Goal: Task Accomplishment & Management: Manage account settings

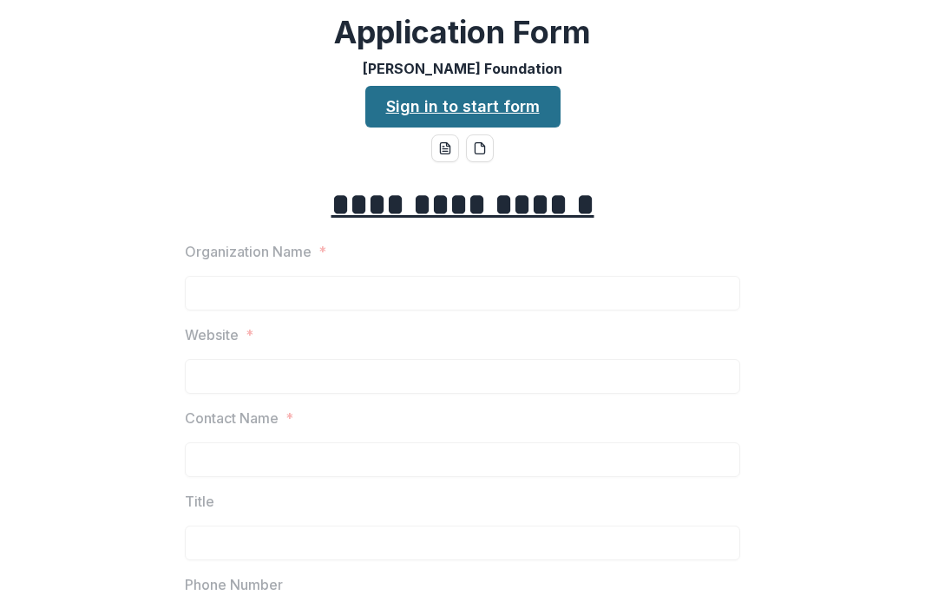
click at [501, 108] on link "Sign in to start form" at bounding box center [462, 107] width 195 height 42
click at [459, 113] on link "Sign in to start form" at bounding box center [462, 107] width 195 height 42
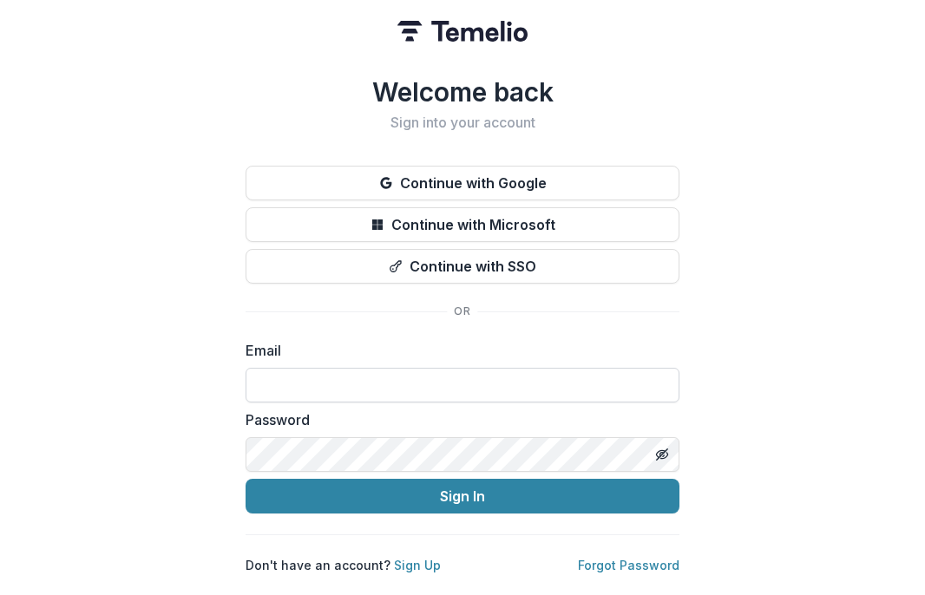
type input "**********"
click at [462, 489] on button "Sign In" at bounding box center [463, 496] width 434 height 35
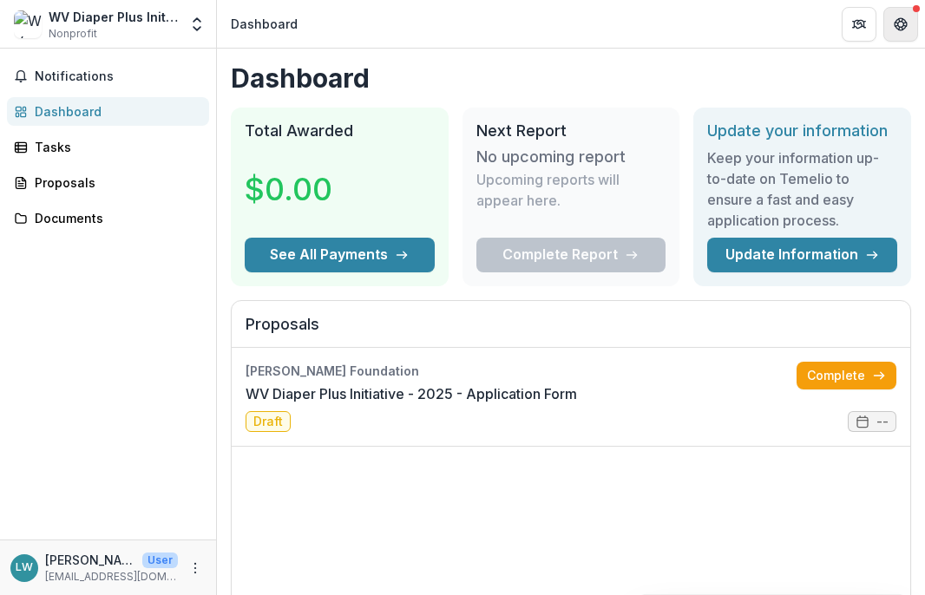
click at [897, 30] on icon "Get Help" at bounding box center [901, 24] width 14 height 14
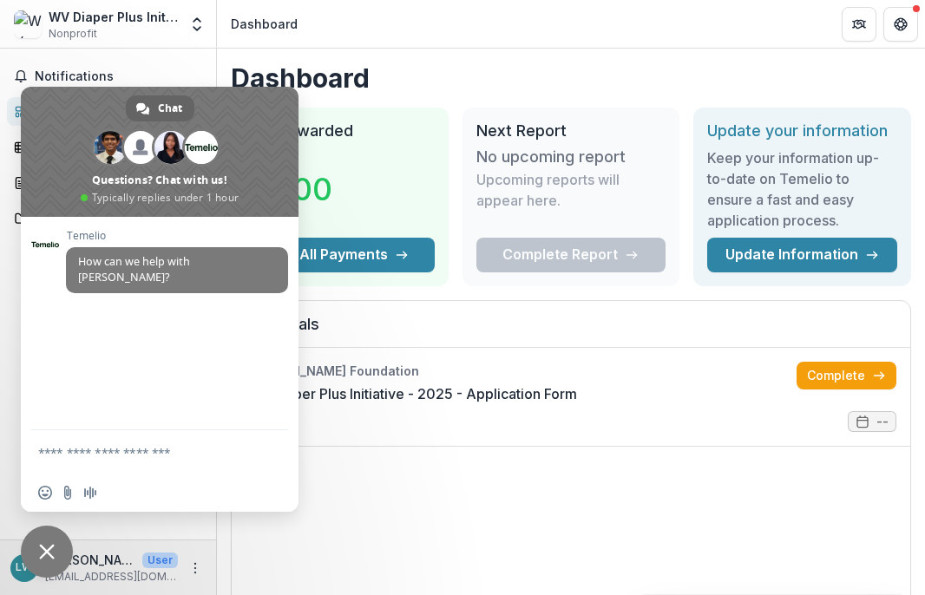
click at [384, 34] on header "Dashboard" at bounding box center [571, 24] width 708 height 48
click at [47, 559] on span "Close chat" at bounding box center [47, 552] width 16 height 16
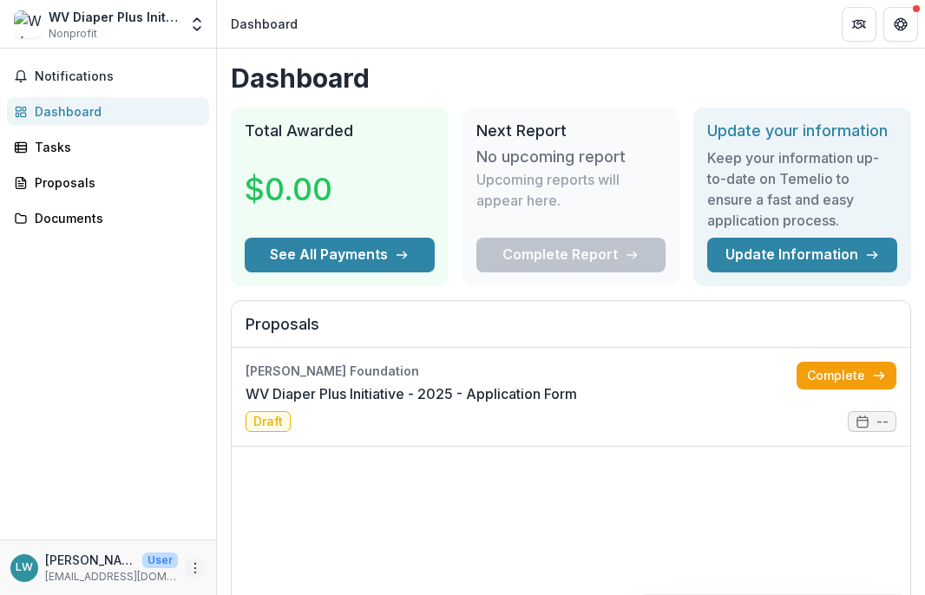
click at [194, 573] on icon "More" at bounding box center [195, 568] width 14 height 14
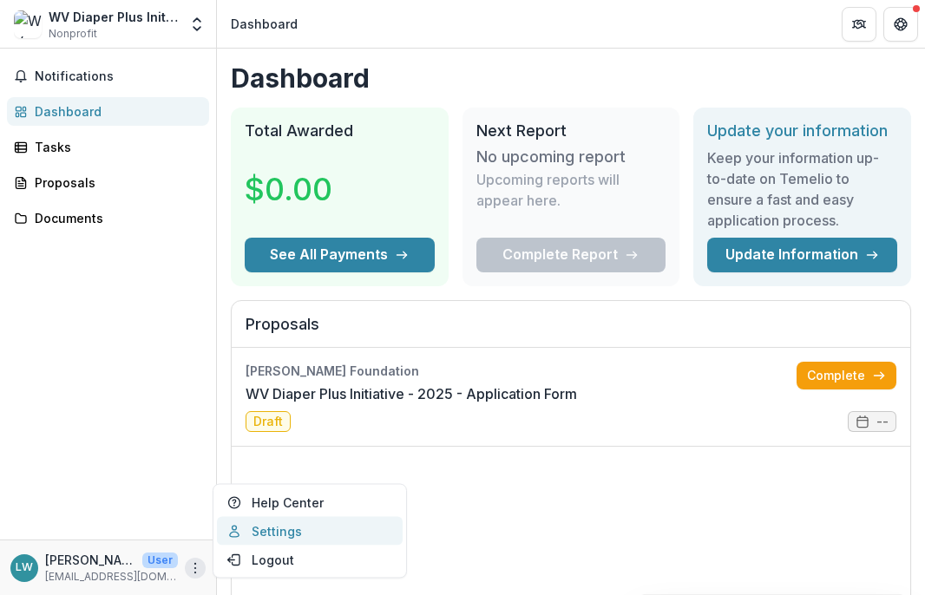
click at [266, 536] on link "Settings" at bounding box center [310, 531] width 186 height 29
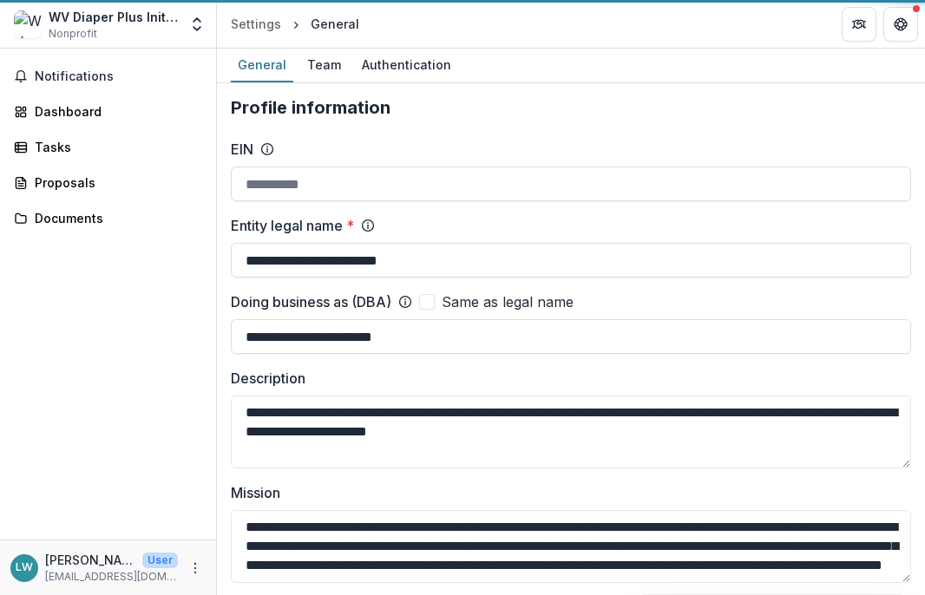
type input "**********"
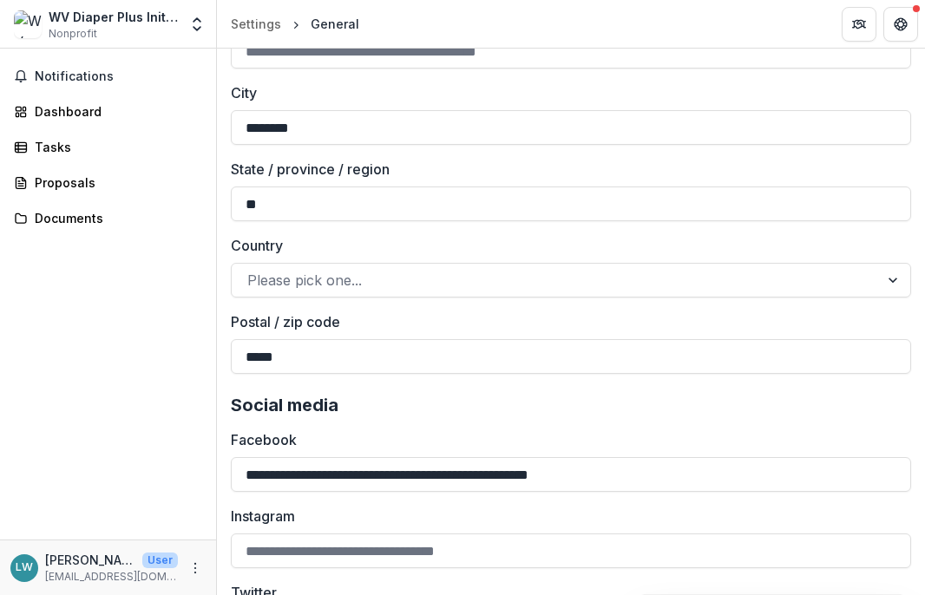
scroll to position [2367, 0]
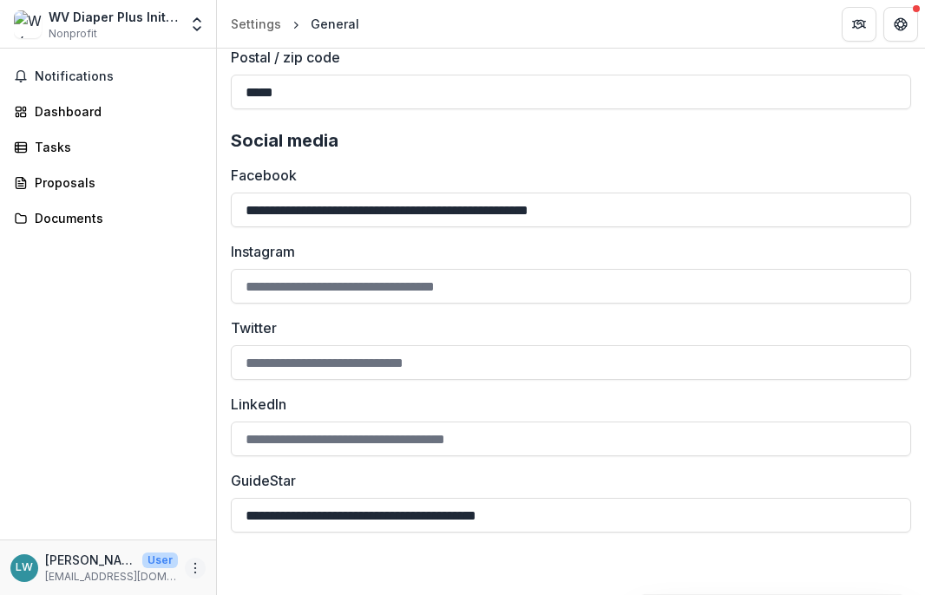
click at [193, 561] on icon "More" at bounding box center [195, 568] width 14 height 14
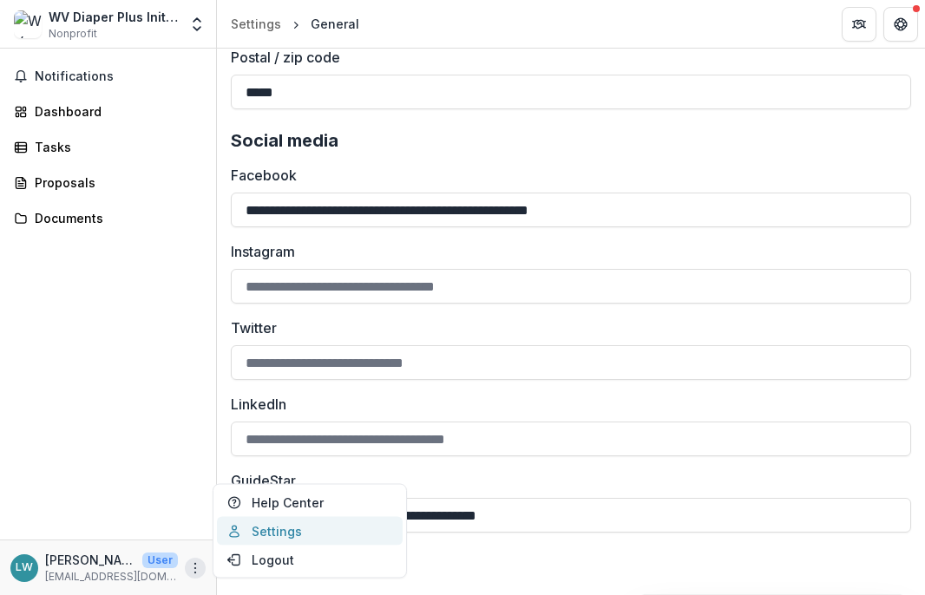
click at [273, 531] on link "Settings" at bounding box center [310, 531] width 186 height 29
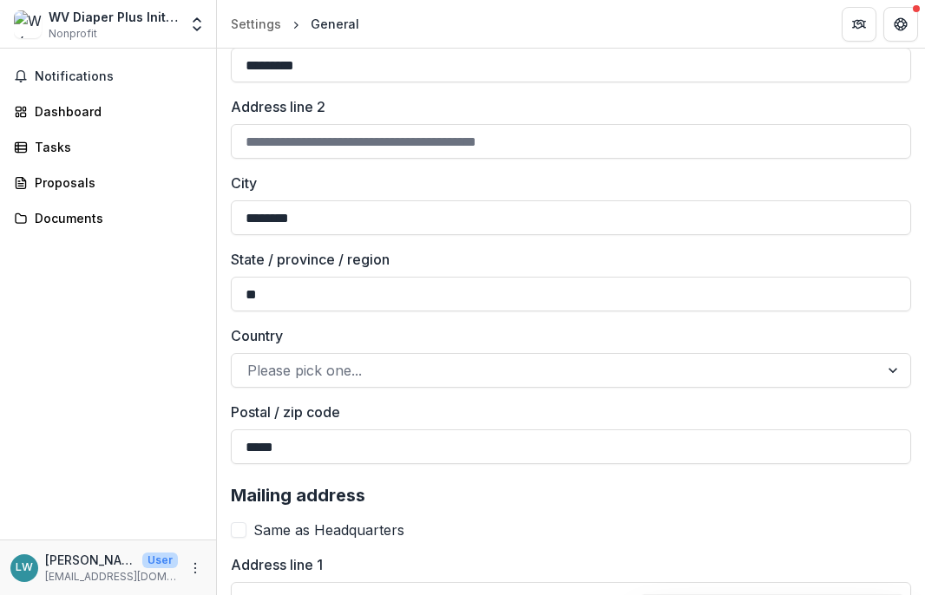
scroll to position [0, 0]
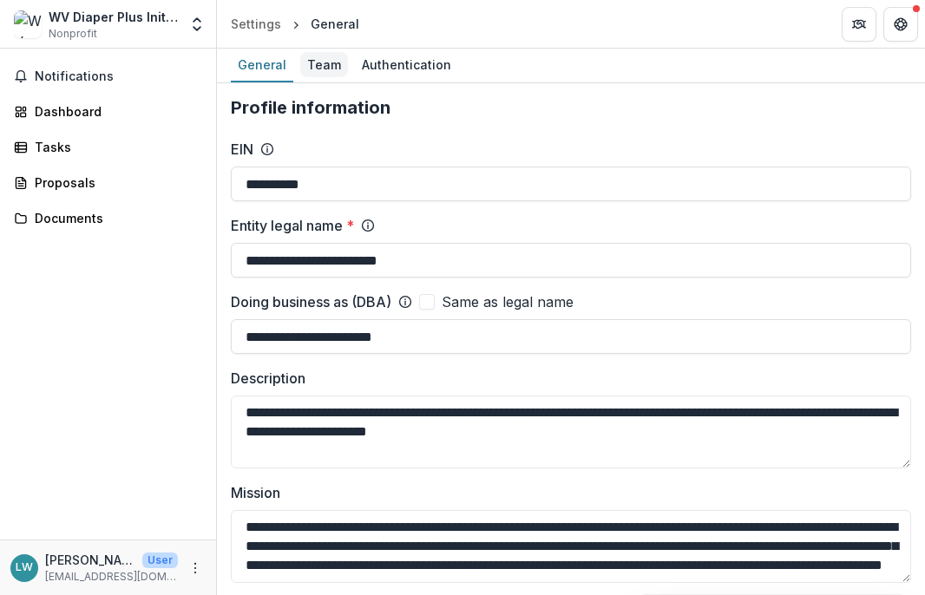
click at [314, 69] on div "Team" at bounding box center [324, 64] width 48 height 25
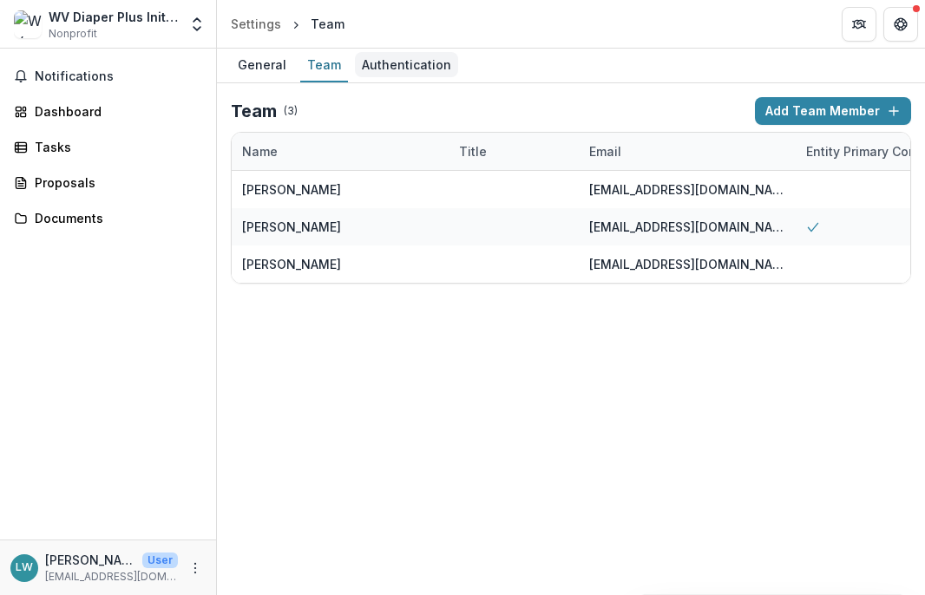
click at [378, 66] on div "Authentication" at bounding box center [406, 64] width 103 height 25
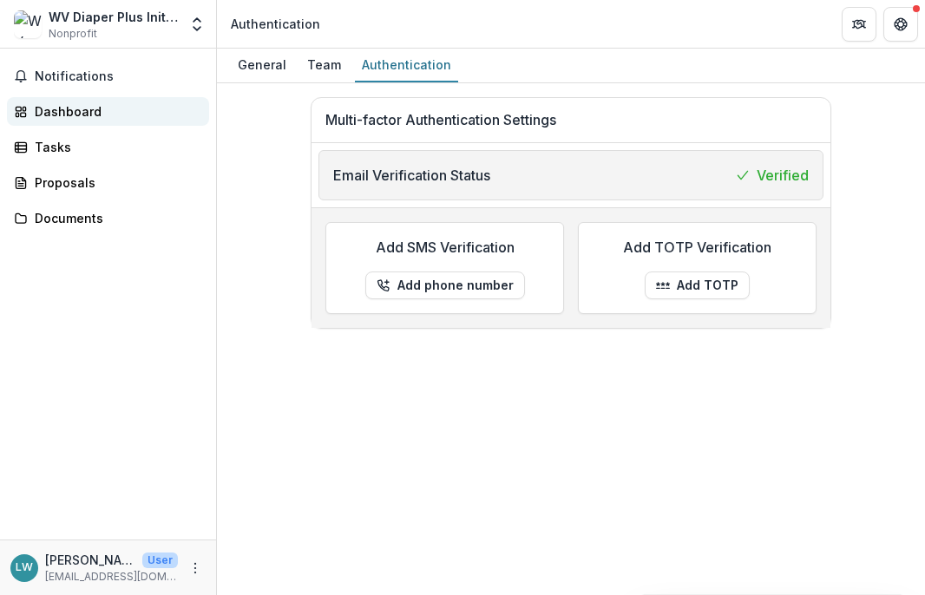
click at [69, 115] on div "Dashboard" at bounding box center [115, 111] width 160 height 18
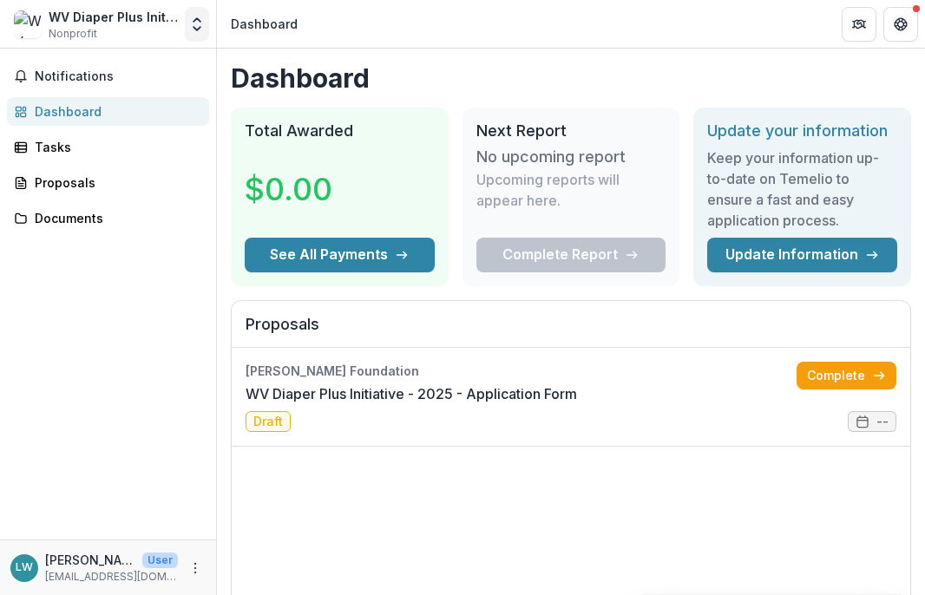
click at [185, 30] on button "Open entity switcher" at bounding box center [197, 24] width 24 height 35
click at [62, 95] on link "Settings" at bounding box center [108, 96] width 208 height 29
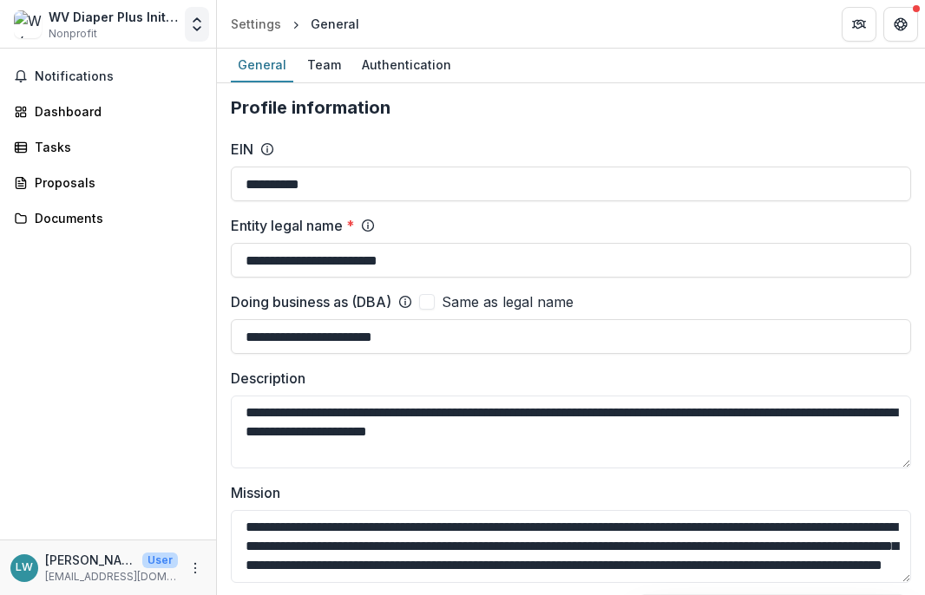
click at [203, 16] on icon "Open entity switcher" at bounding box center [196, 24] width 17 height 17
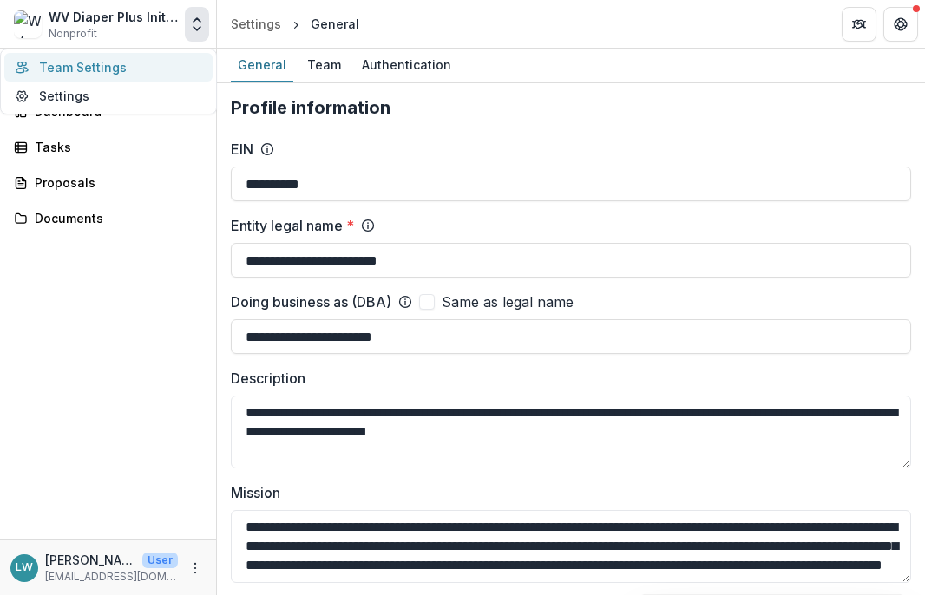
click at [115, 63] on link "Team Settings" at bounding box center [108, 67] width 208 height 29
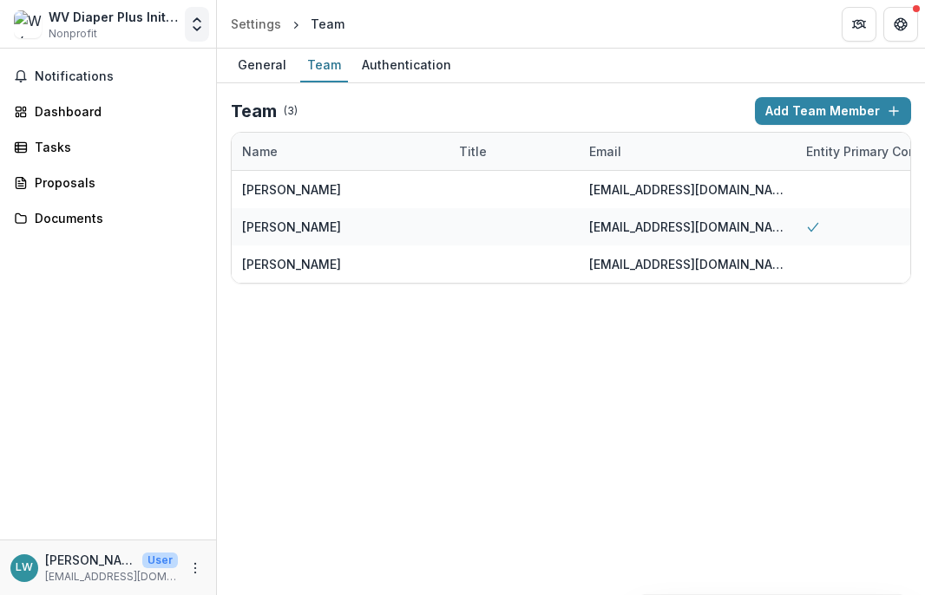
click at [194, 25] on icon "Open entity switcher" at bounding box center [196, 24] width 17 height 17
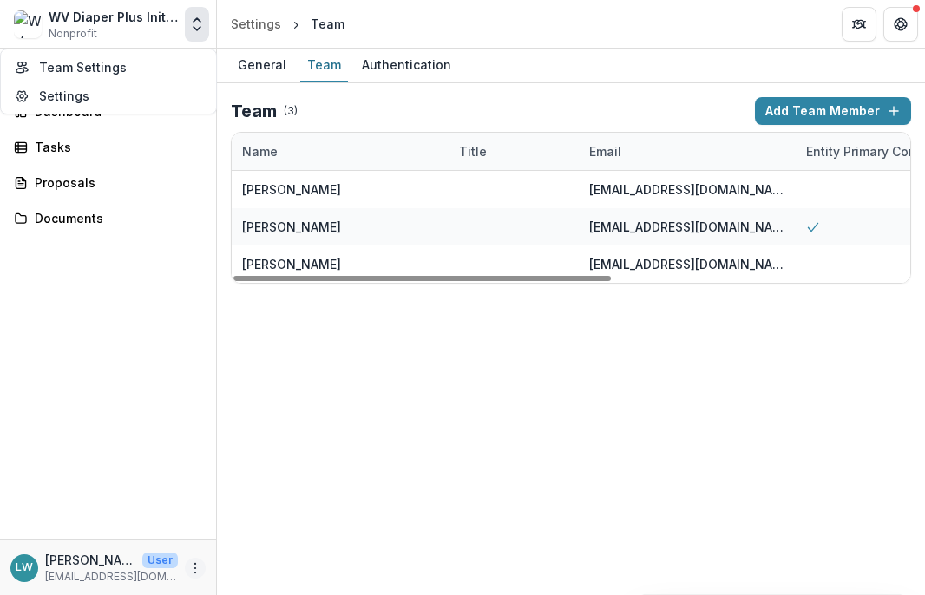
click at [204, 562] on button "More" at bounding box center [195, 568] width 21 height 21
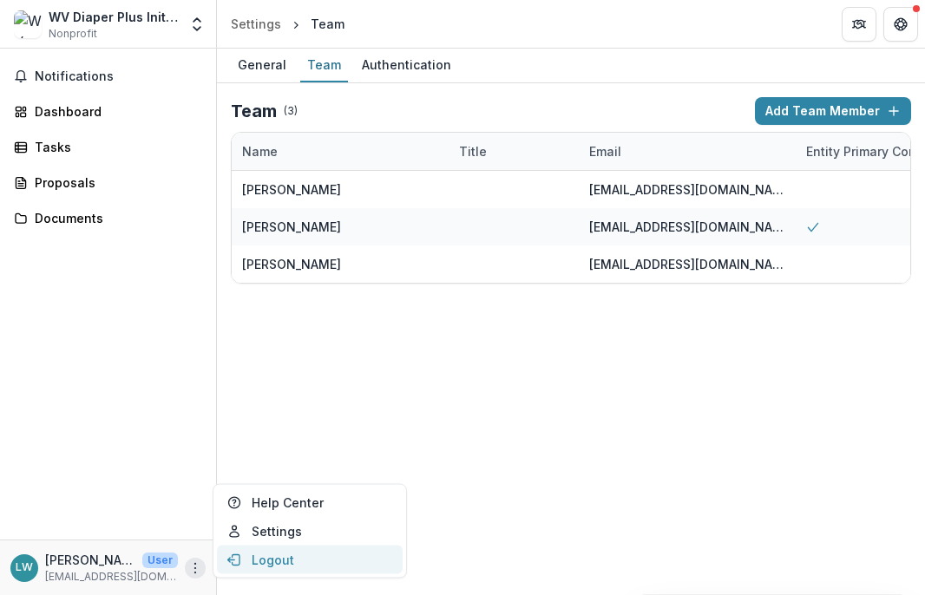
click at [259, 561] on button "Logout" at bounding box center [310, 560] width 186 height 29
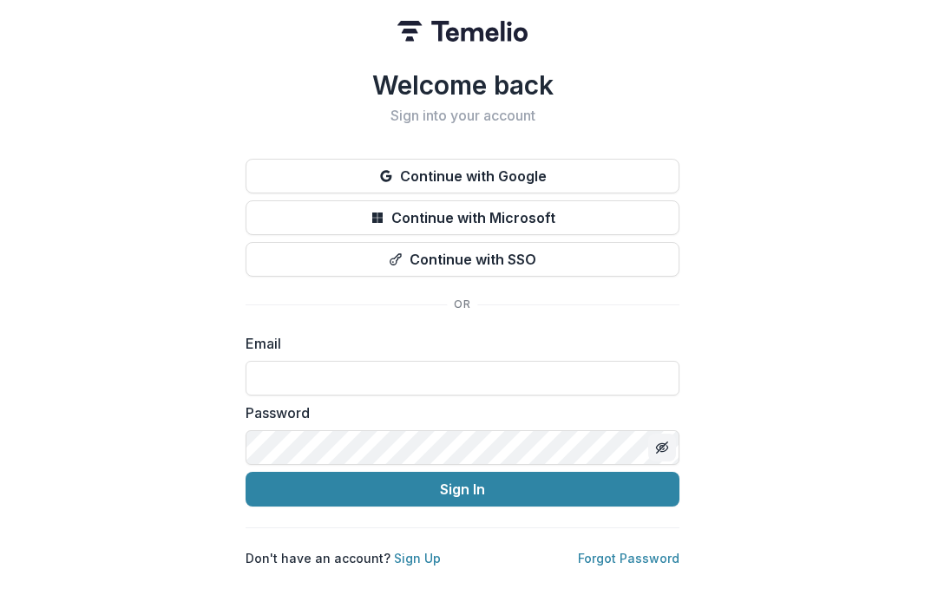
click at [662, 436] on button "Toggle password visibility" at bounding box center [662, 448] width 28 height 28
click at [543, 383] on input at bounding box center [463, 378] width 434 height 35
type input "**********"
